Goal: Task Accomplishment & Management: Manage account settings

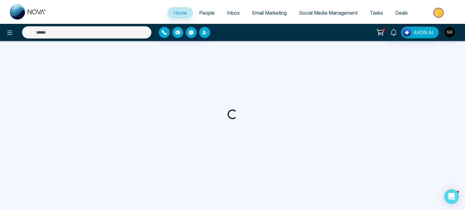
select select "*"
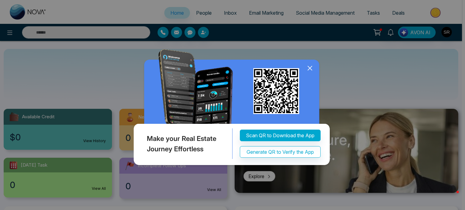
click at [311, 70] on icon at bounding box center [310, 68] width 9 height 9
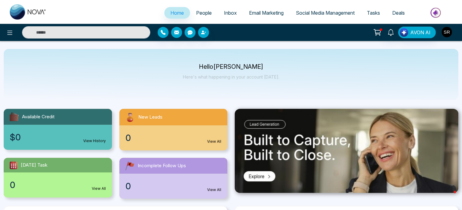
click at [447, 32] on img "button" at bounding box center [447, 32] width 10 height 10
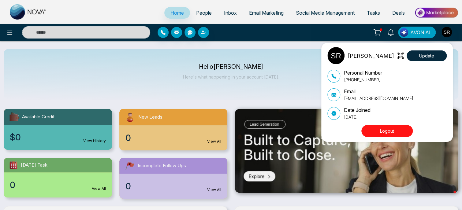
click at [292, 89] on div "[PERSON_NAME] Update Personal Number [PHONE_NUMBER] Email [EMAIL_ADDRESS][DOMAI…" at bounding box center [231, 105] width 462 height 210
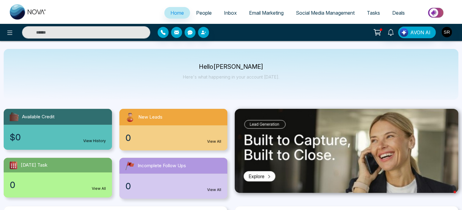
click at [326, 15] on span "Social Media Management" at bounding box center [325, 13] width 59 height 6
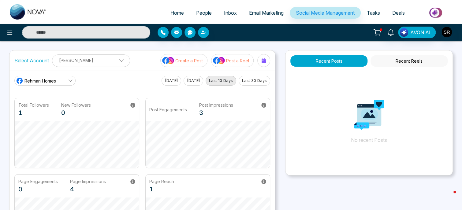
click at [174, 14] on span "Home" at bounding box center [177, 13] width 13 height 6
select select "*"
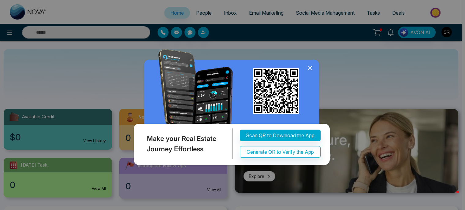
click at [308, 68] on icon at bounding box center [310, 68] width 9 height 9
